Goal: Task Accomplishment & Management: Manage account settings

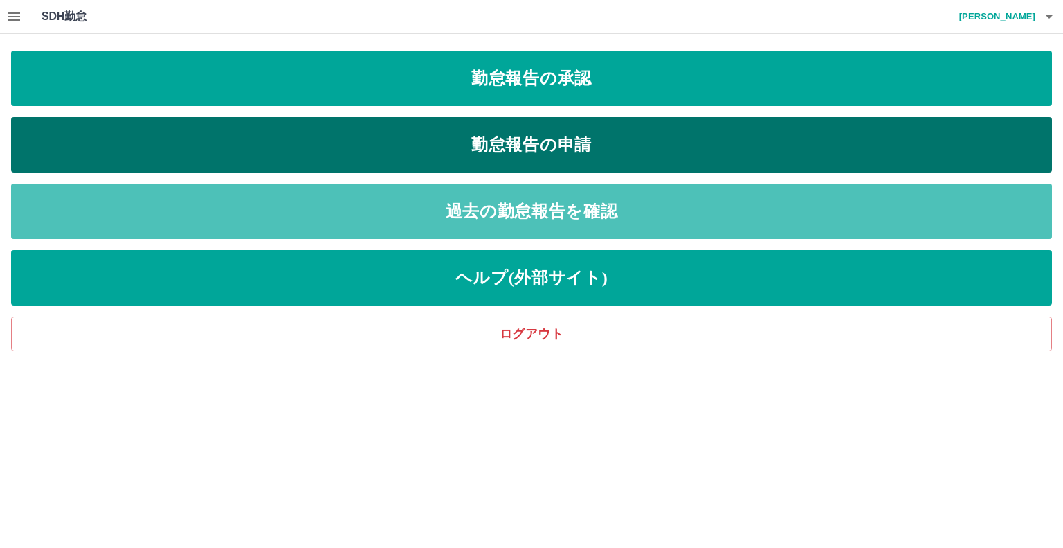
drag, startPoint x: 520, startPoint y: 211, endPoint x: 780, endPoint y: 163, distance: 264.1
click at [526, 211] on link "過去の勤怠報告を確認" at bounding box center [531, 210] width 1041 height 55
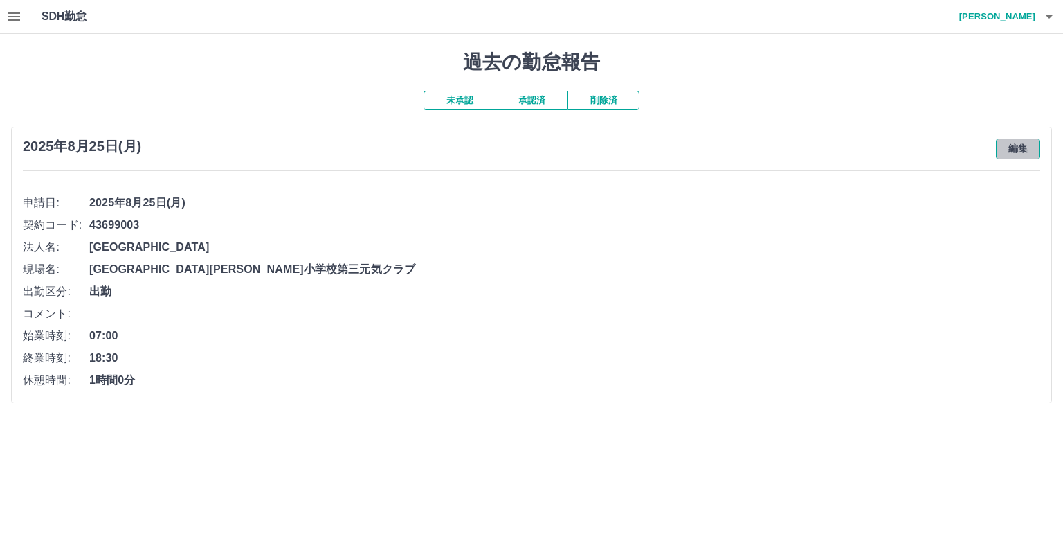
click at [1017, 148] on button "編集" at bounding box center [1018, 148] width 44 height 21
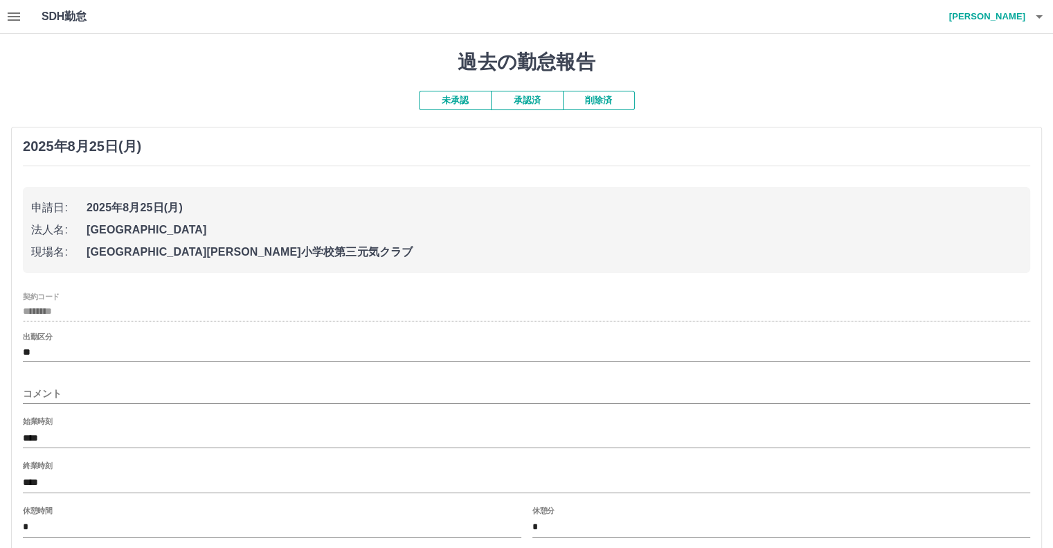
scroll to position [111, 0]
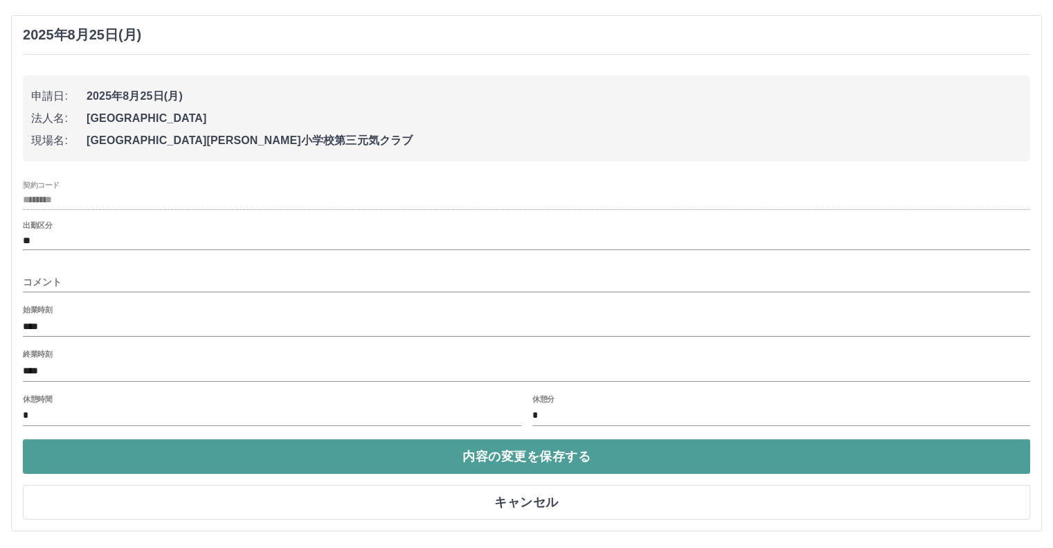
click at [534, 453] on button "内容の変更を保存する" at bounding box center [526, 456] width 1007 height 35
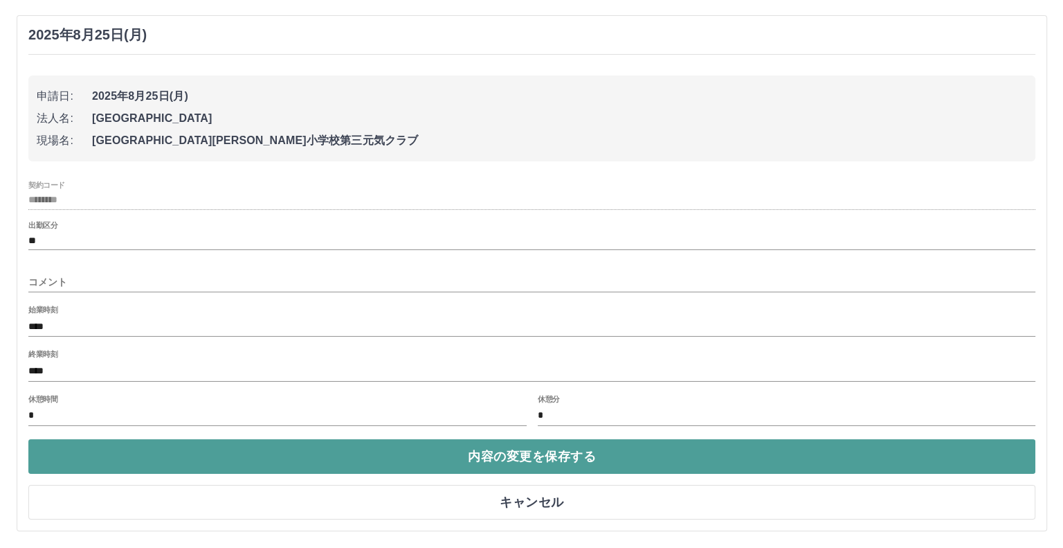
scroll to position [0, 0]
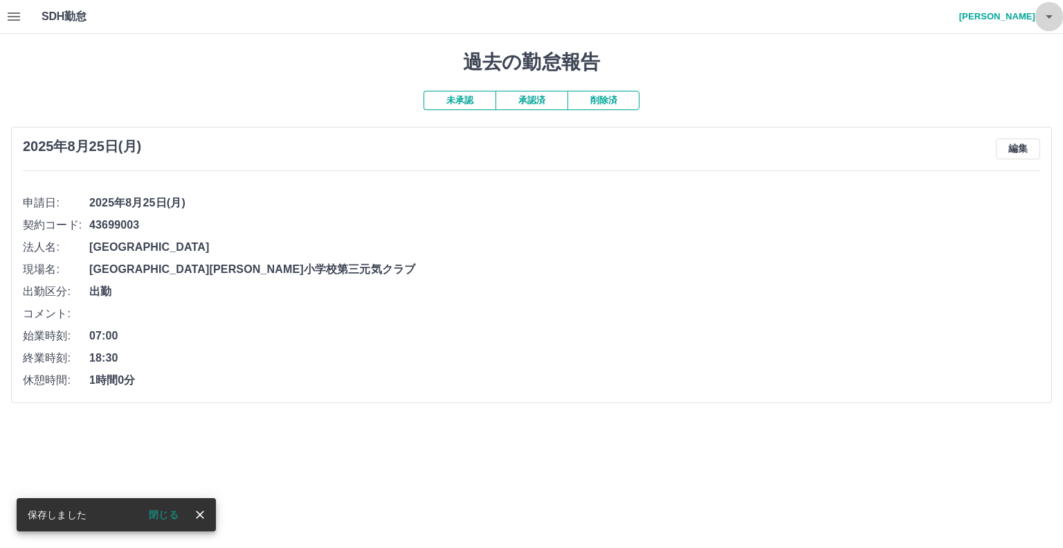
click at [1048, 13] on icon "button" at bounding box center [1049, 16] width 17 height 17
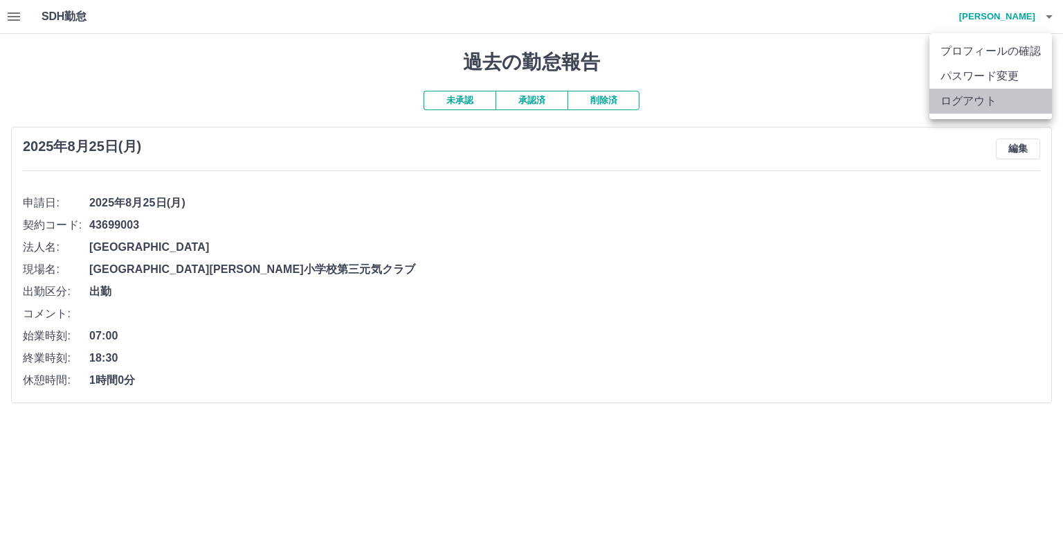
click at [976, 105] on li "ログアウト" at bounding box center [991, 101] width 123 height 25
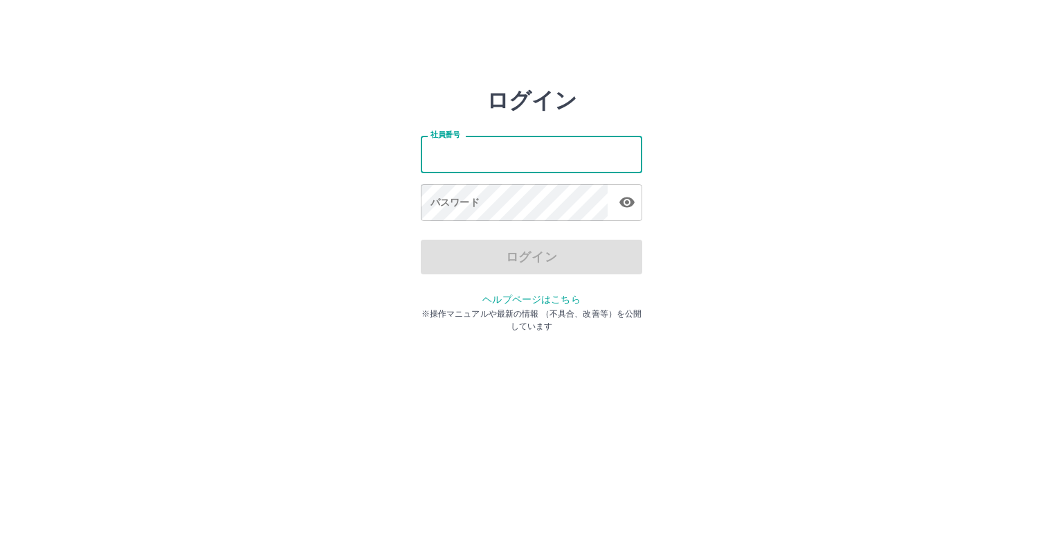
click at [435, 150] on input "社員番号" at bounding box center [532, 154] width 222 height 37
click at [814, 120] on div "ログイン 社員番号 社員番号 パスワード パスワード ログイン ヘルプページはこちら ※操作マニュアルや最新の情報 （不具合、改善等）を公開しています" at bounding box center [531, 198] width 831 height 222
click at [439, 151] on input "社員番号" at bounding box center [532, 154] width 222 height 37
type input "*******"
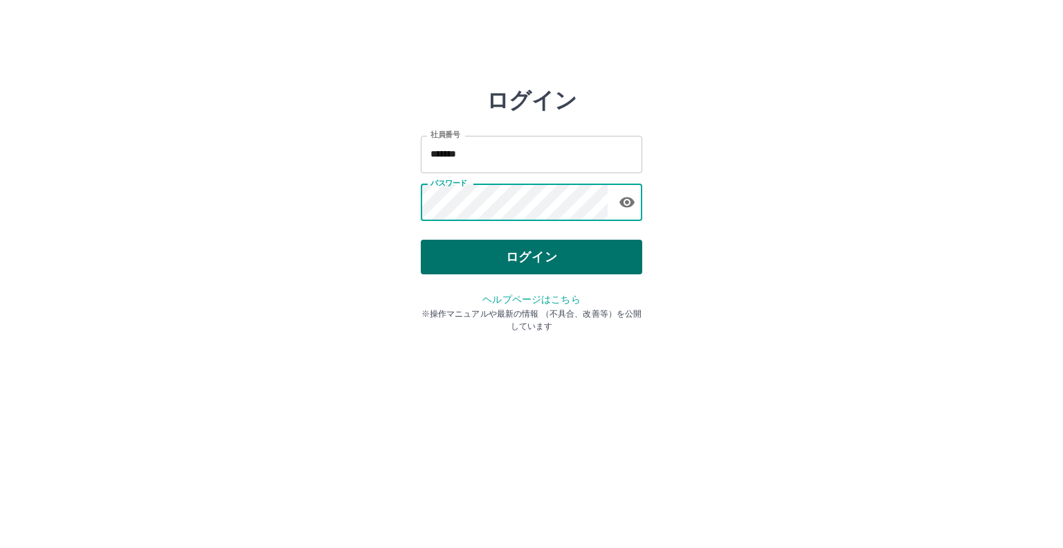
click at [540, 262] on button "ログイン" at bounding box center [532, 257] width 222 height 35
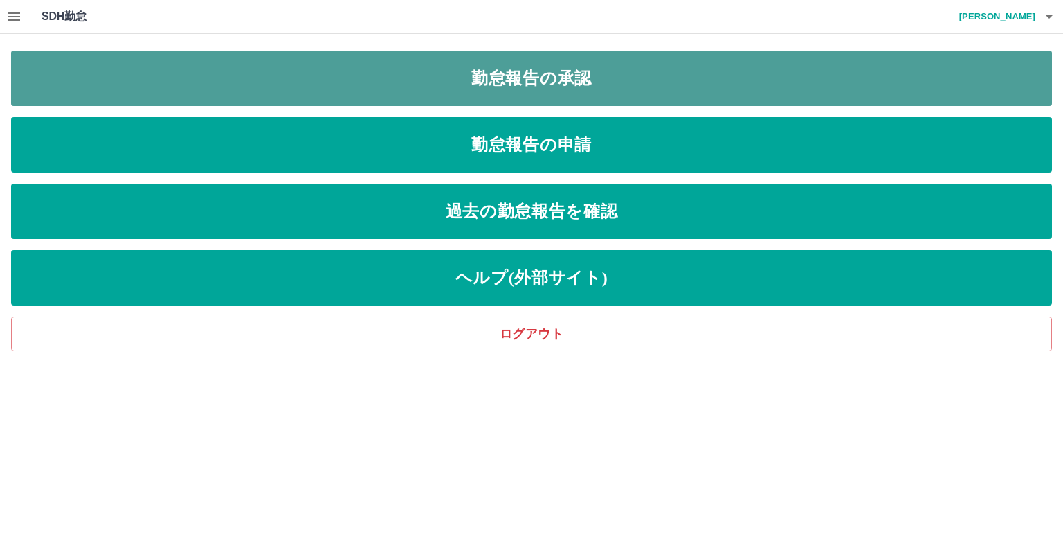
drag, startPoint x: 571, startPoint y: 79, endPoint x: 583, endPoint y: 80, distance: 11.8
click at [571, 86] on link "勤怠報告の承認" at bounding box center [531, 78] width 1041 height 55
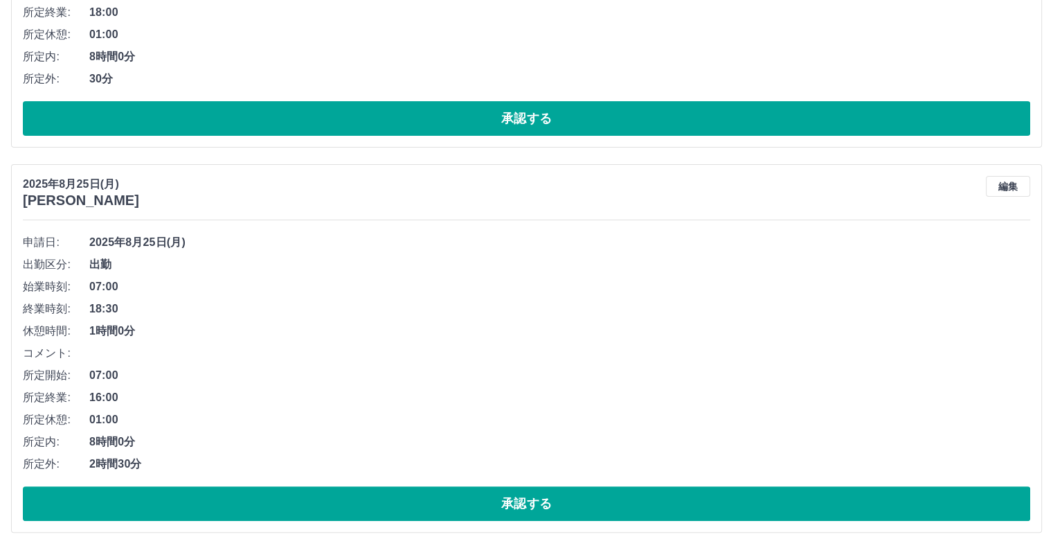
scroll to position [386, 0]
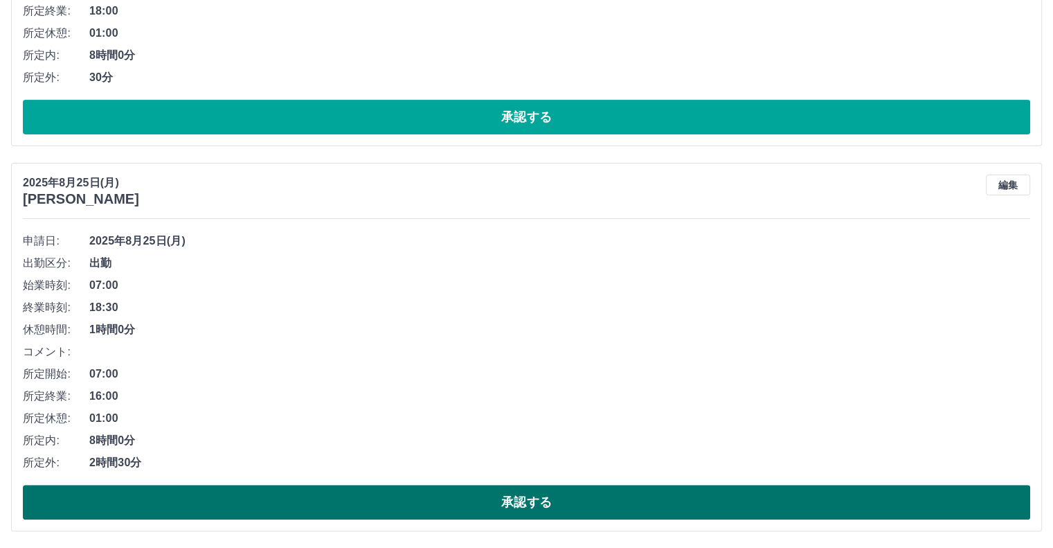
click at [523, 498] on button "承認する" at bounding box center [526, 502] width 1007 height 35
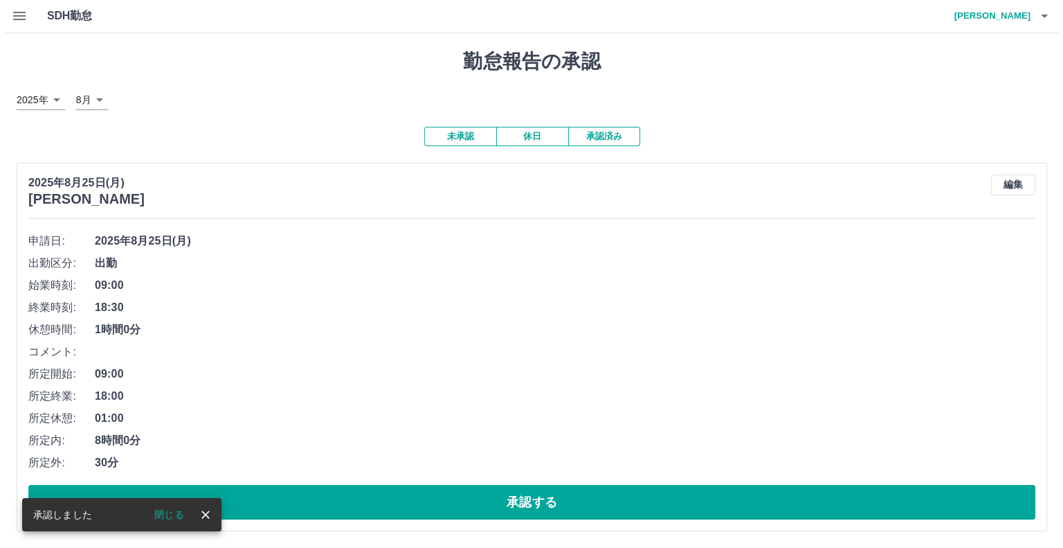
scroll to position [1, 0]
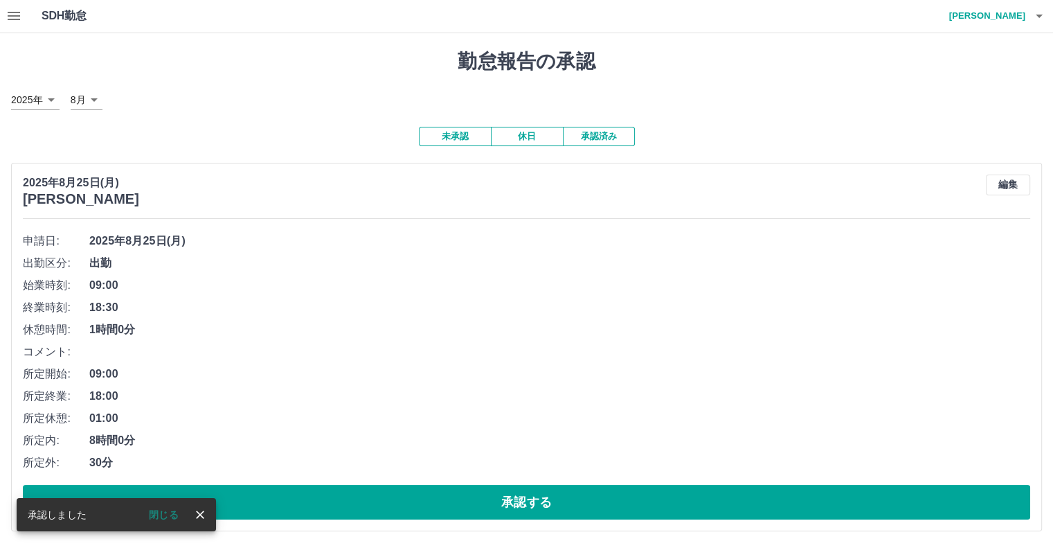
click at [658, 329] on span "1時間0分" at bounding box center [559, 329] width 941 height 17
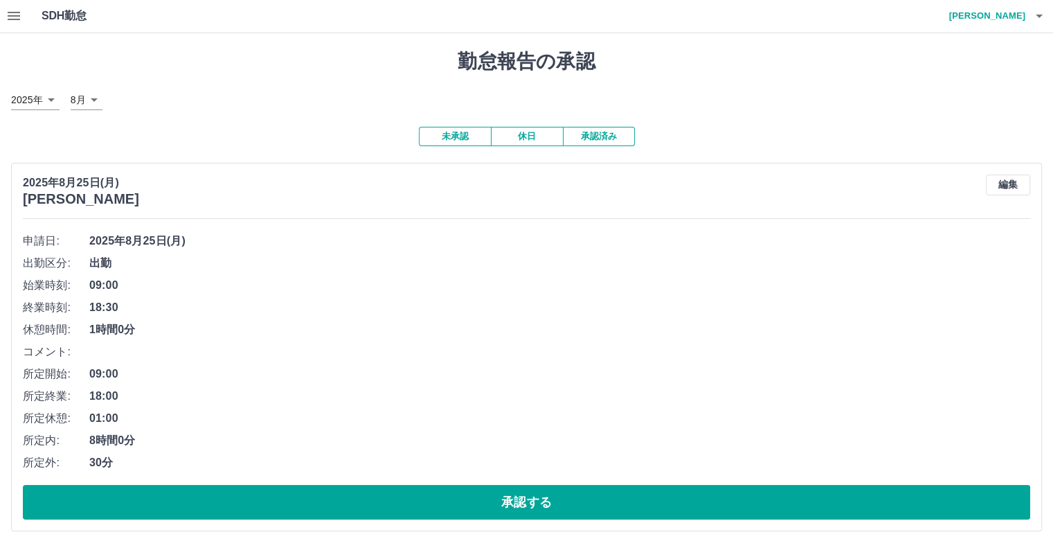
click at [762, 44] on div "勤怠報告の承認 2025年 **** 8月 * 未承認 休日 承認済み 2025年8月25日(月) 袴田　眞理子 編集 申請日: 2025年8月25日(月) …" at bounding box center [526, 290] width 1053 height 514
click at [429, 285] on span "09:00" at bounding box center [559, 285] width 941 height 17
click at [674, 296] on li "終業時刻: 18:30" at bounding box center [526, 307] width 1007 height 22
click at [715, 110] on div "勤怠報告の承認 2025年 **** 8月 * 未承認 休日 承認済み 2025年8月25日(月) 袴田　眞理子 編集 申請日: 2025年8月25日(月) …" at bounding box center [526, 290] width 1053 height 514
click at [779, 93] on div "2025年 **** 8月 *" at bounding box center [526, 100] width 1031 height 20
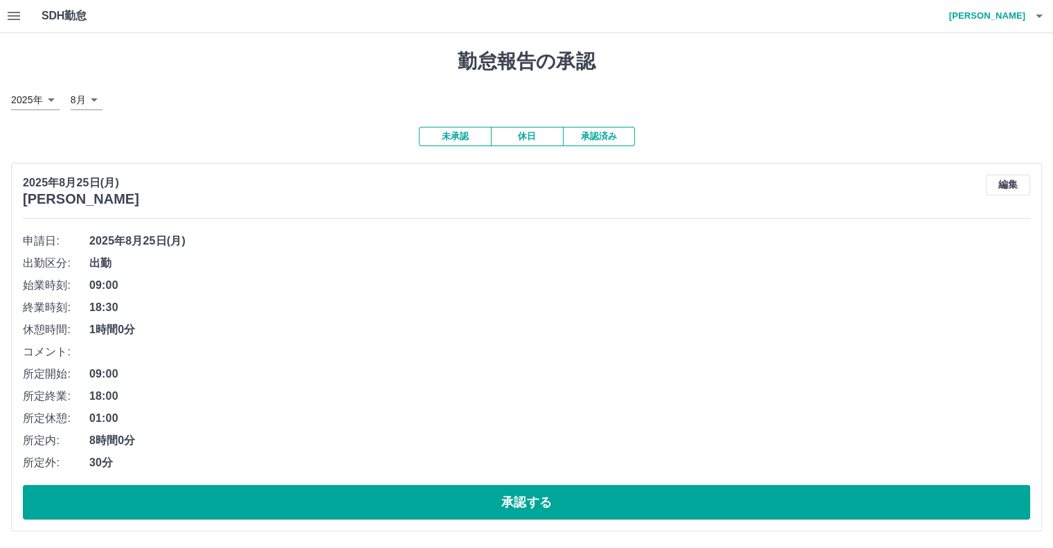
click at [11, 17] on icon "button" at bounding box center [14, 16] width 17 height 17
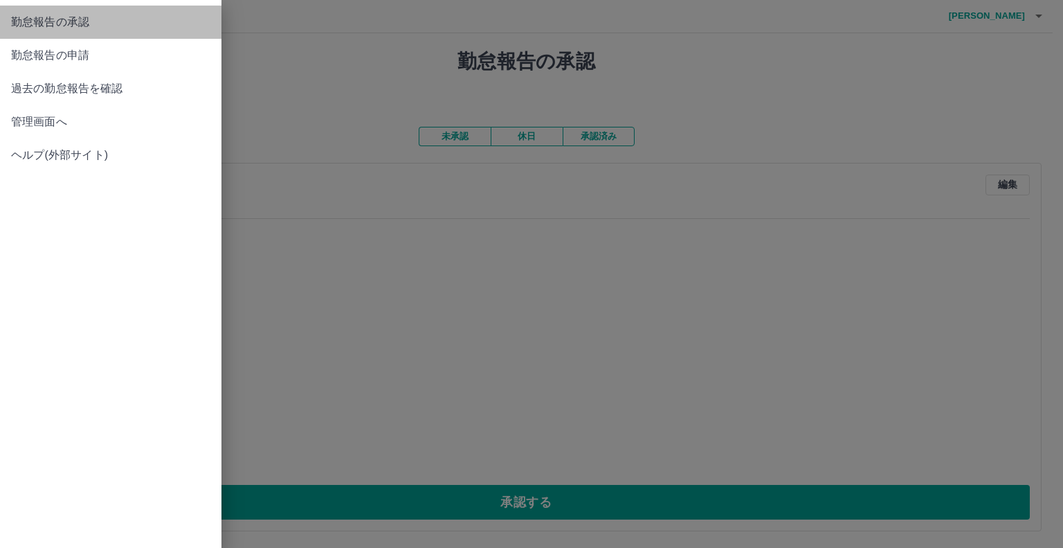
click at [76, 25] on span "勤怠報告の承認" at bounding box center [110, 22] width 199 height 17
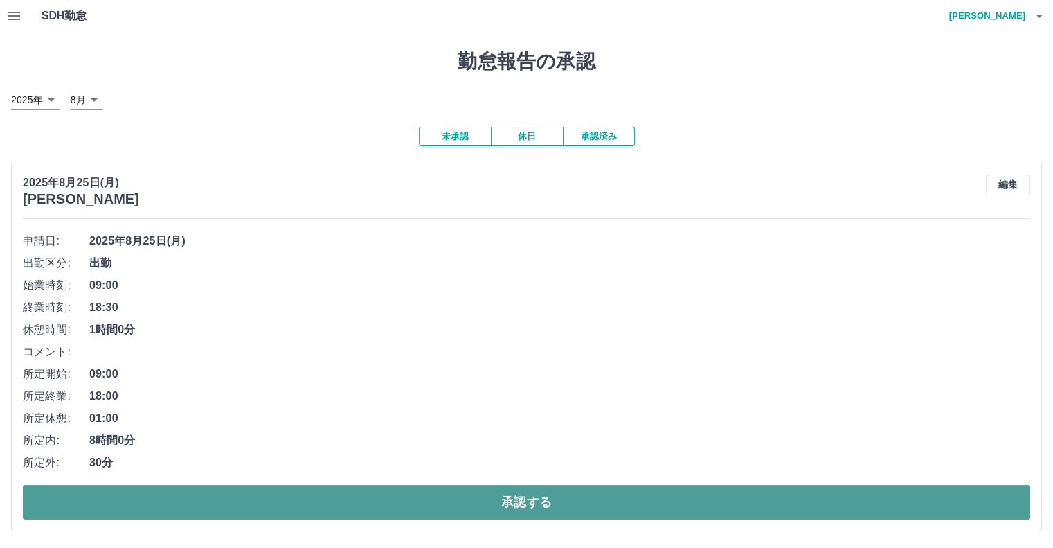
click at [540, 499] on button "承認する" at bounding box center [526, 502] width 1007 height 35
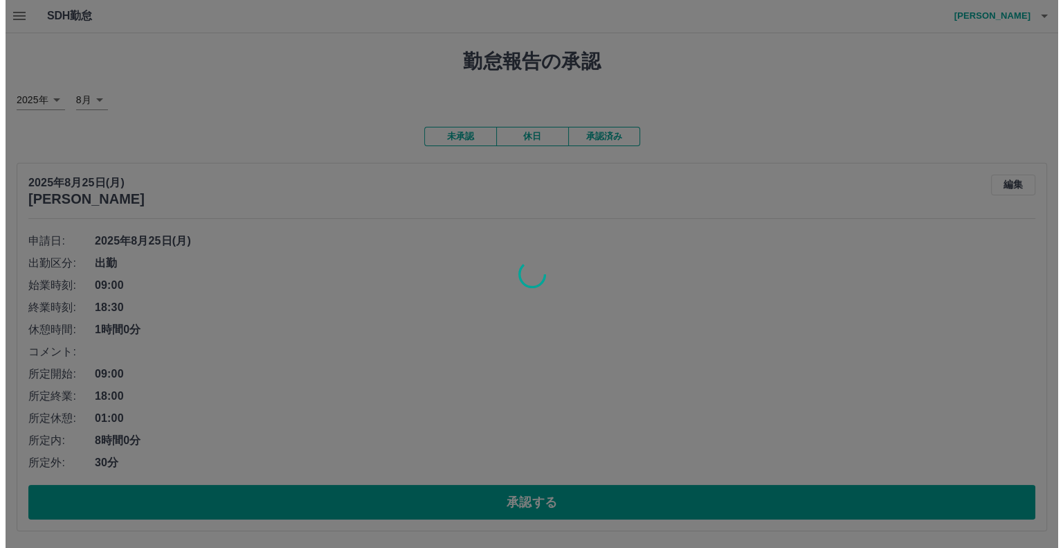
scroll to position [0, 0]
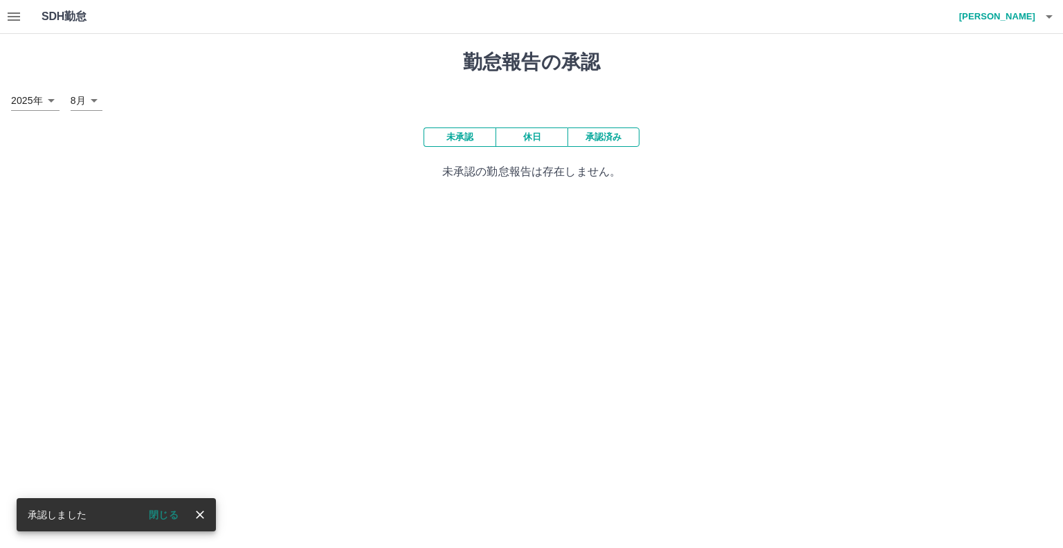
click at [371, 197] on html "SDH勤怠 柴田　徹 承認しました 閉じる 勤怠報告の承認 2025年 **** 8月 * 未承認 休日 承認済み 未承認の勤怠報告は存在しません。 SDH勤怠" at bounding box center [531, 98] width 1063 height 197
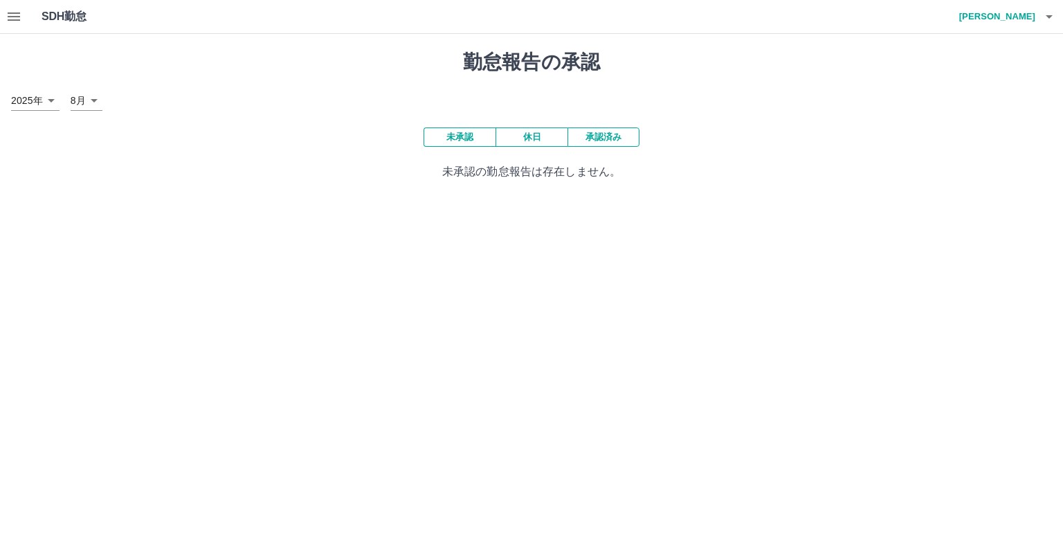
drag, startPoint x: 606, startPoint y: 249, endPoint x: 696, endPoint y: 252, distance: 90.1
click at [606, 197] on html "SDH勤怠 柴田　徹 勤怠報告の承認 2025年 **** 8月 * 未承認 休日 承認済み 未承認の勤怠報告は存在しません。 SDH勤怠" at bounding box center [531, 98] width 1063 height 197
